Goal: Find specific page/section: Find specific page/section

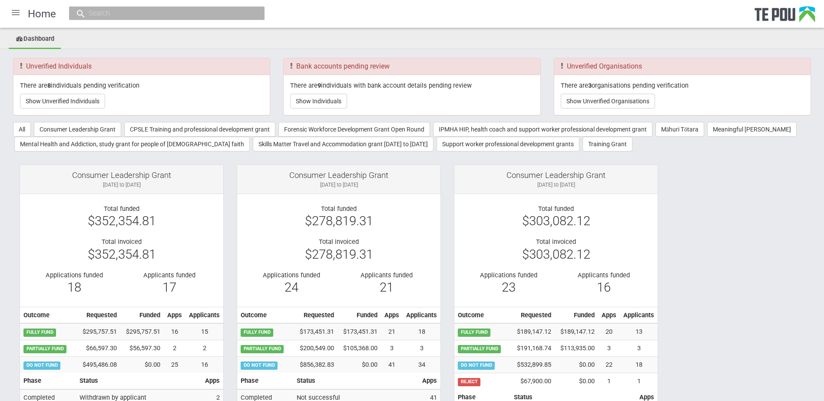
click at [116, 15] on input "text" at bounding box center [162, 13] width 153 height 9
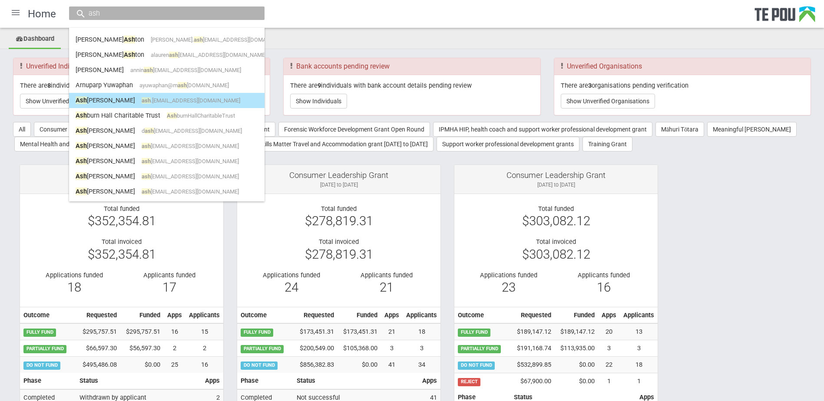
type input "ash"
click at [102, 98] on link "Ash Luka ash .luka@icloud.com" at bounding box center [167, 100] width 182 height 13
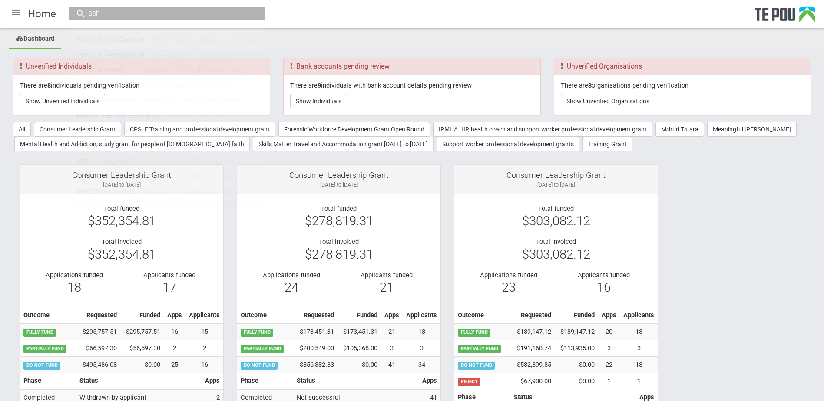
click at [112, 16] on input "ash" at bounding box center [162, 13] width 153 height 9
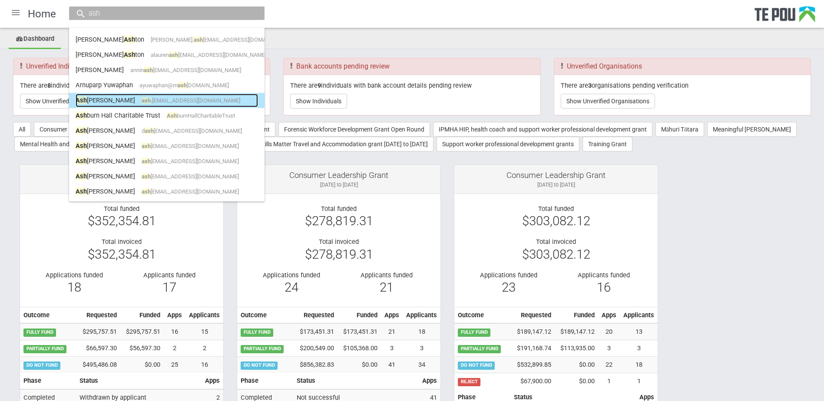
click at [142, 98] on span "ash .luka@icloud.com" at bounding box center [191, 100] width 99 height 7
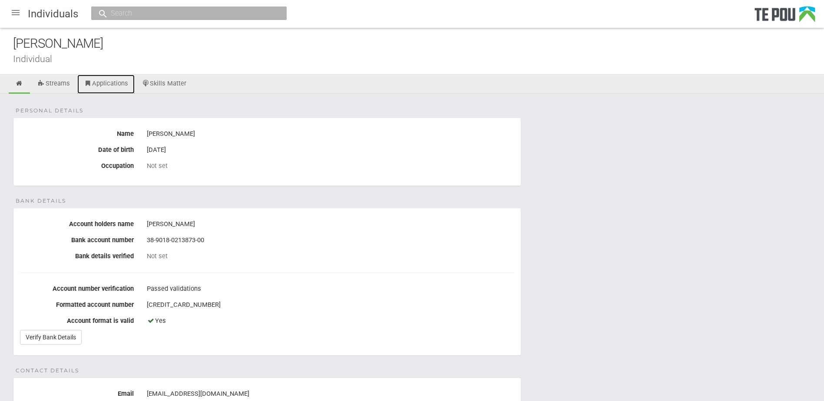
click at [94, 78] on link "Applications" at bounding box center [105, 84] width 57 height 19
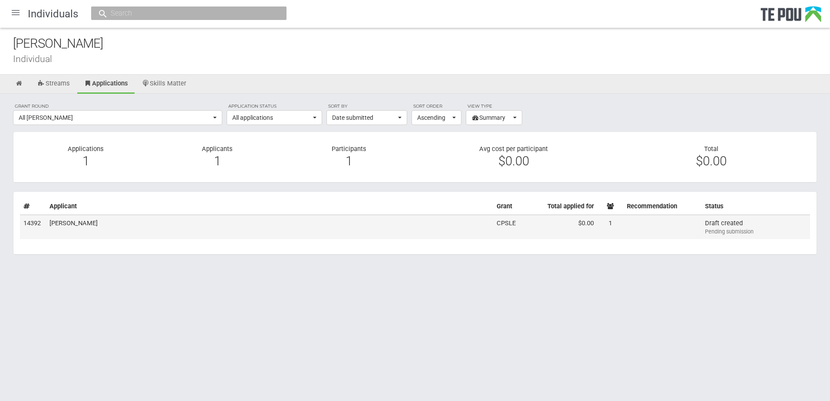
click at [285, 225] on td "[PERSON_NAME]" at bounding box center [269, 227] width 447 height 24
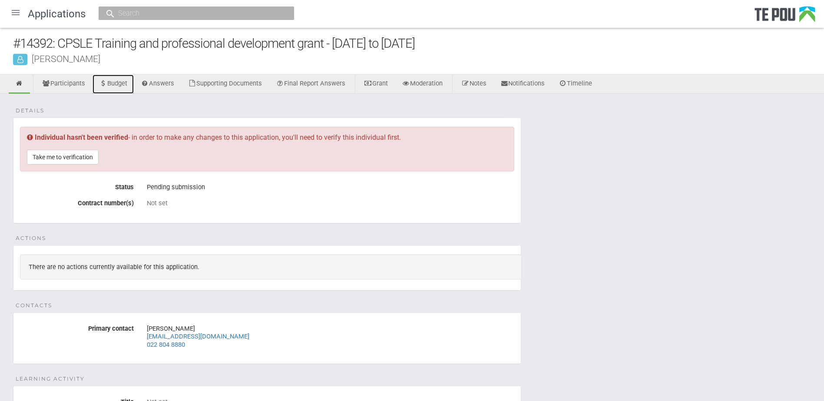
click at [119, 83] on link "Budget" at bounding box center [113, 84] width 41 height 19
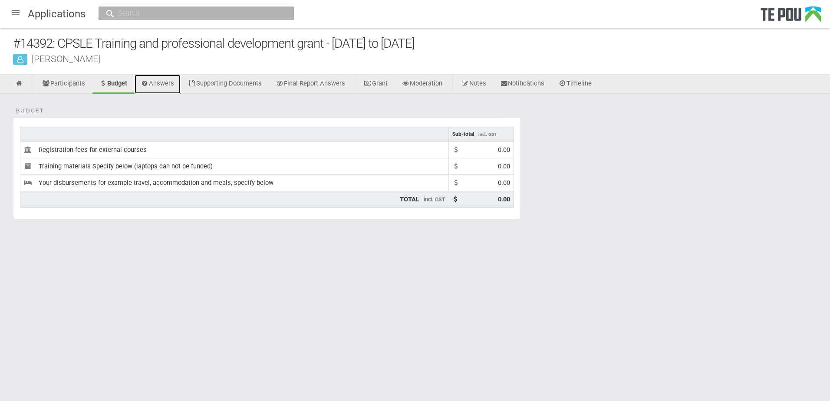
click at [167, 81] on link "Answers" at bounding box center [158, 84] width 46 height 19
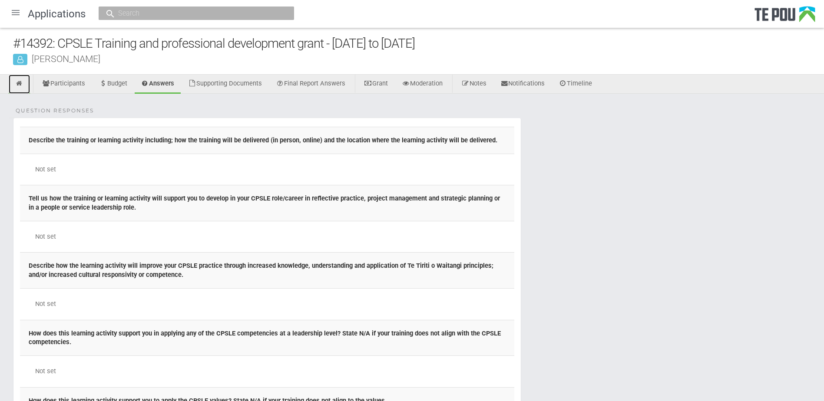
click at [19, 82] on icon at bounding box center [19, 83] width 8 height 7
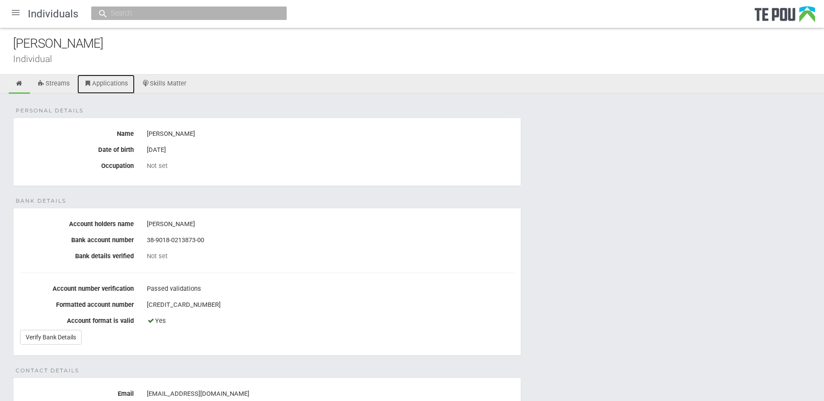
click at [91, 84] on icon at bounding box center [88, 83] width 8 height 7
